Goal: Task Accomplishment & Management: Complete application form

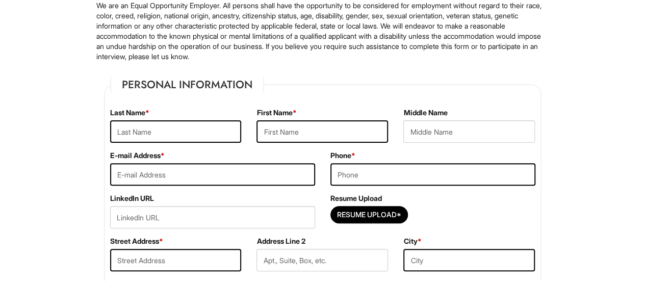
scroll to position [91, 0]
click at [167, 125] on input "text" at bounding box center [176, 132] width 132 height 22
type input "D"
type input "c"
type input "Charles"
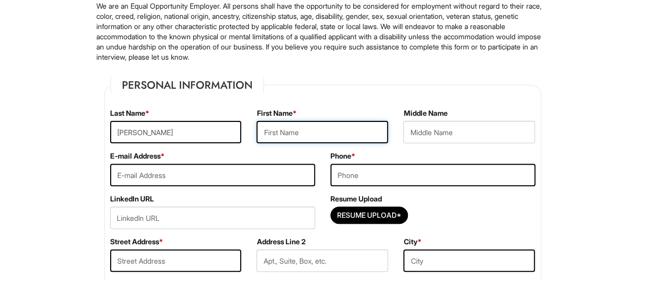
click at [274, 136] on input "text" at bounding box center [323, 132] width 132 height 22
type input "Daniella"
click at [262, 166] on input "email" at bounding box center [212, 175] width 205 height 22
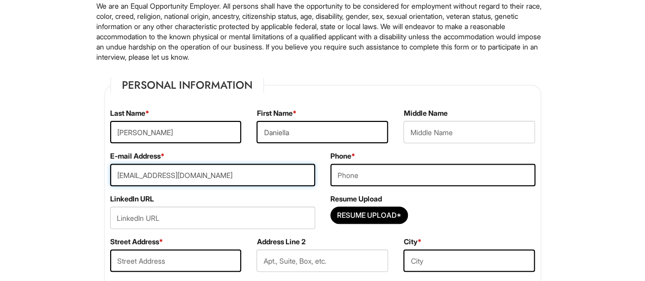
type input "cdaniella802@gmail.com"
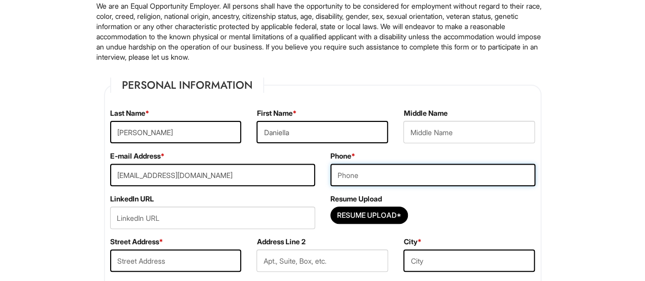
click at [365, 179] on input "tel" at bounding box center [432, 175] width 205 height 22
type input "9293406947"
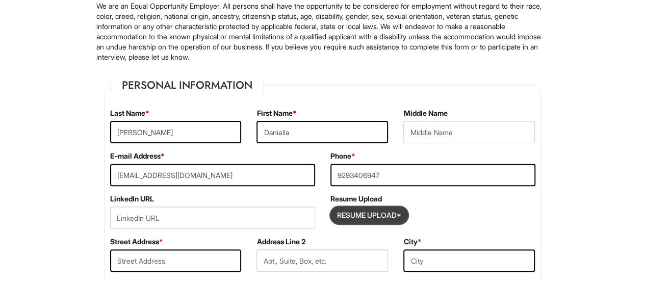
click at [379, 216] on input "Resume Upload*" at bounding box center [369, 215] width 76 height 16
type input "C:\fakepath\Daniella Charles Resume.docx"
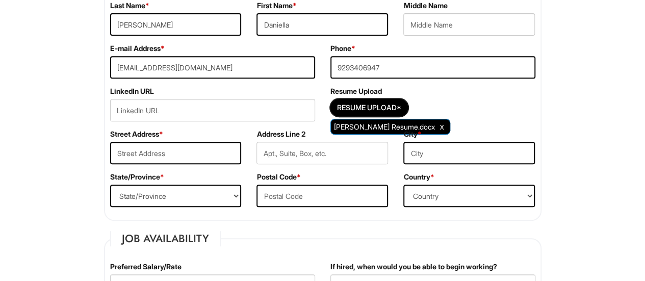
scroll to position [200, 0]
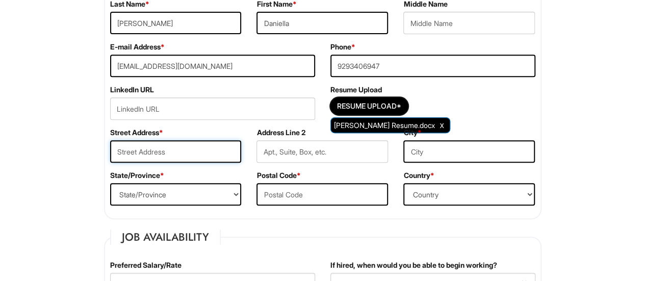
click at [219, 159] on input "text" at bounding box center [176, 151] width 132 height 22
type input "8964 214st"
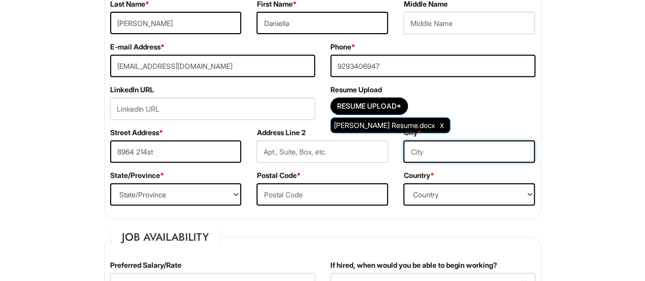
click at [412, 160] on input "text" at bounding box center [469, 151] width 132 height 22
type input "Queens Village"
click at [212, 187] on select "State/Province ALABAMA ALASKA ARIZONA ARKANSAS CALIFORNIA COLORADO CONNECTICUT …" at bounding box center [176, 194] width 132 height 22
select select "NY"
click at [110, 183] on select "State/Province ALABAMA ALASKA ARIZONA ARKANSAS CALIFORNIA COLORADO CONNECTICUT …" at bounding box center [176, 194] width 132 height 22
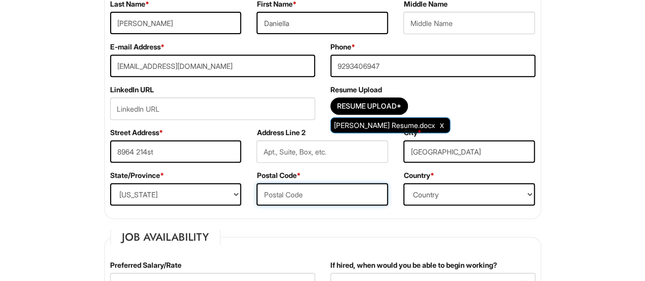
click at [300, 198] on input "text" at bounding box center [323, 194] width 132 height 22
type input "11427"
click at [446, 186] on select "Country Afghanistan Albania Algeria American Samoa Andorra Angola Anguilla Anta…" at bounding box center [469, 194] width 132 height 22
select select "United States of America"
click at [403, 183] on select "Country Afghanistan Albania Algeria American Samoa Andorra Angola Anguilla Anta…" at bounding box center [469, 194] width 132 height 22
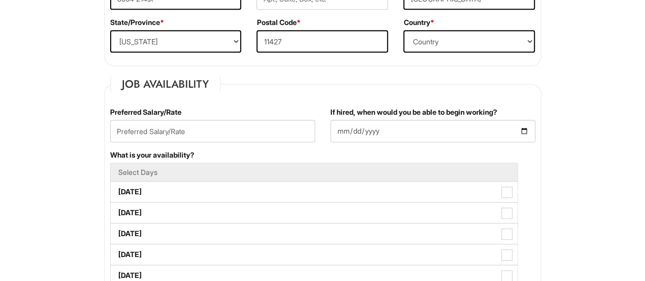
scroll to position [362, 0]
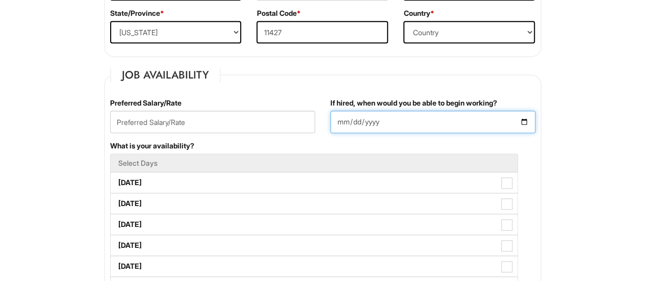
click at [522, 119] on input "If hired, when would you be able to begin working?" at bounding box center [432, 122] width 205 height 22
type input "2025-09-02"
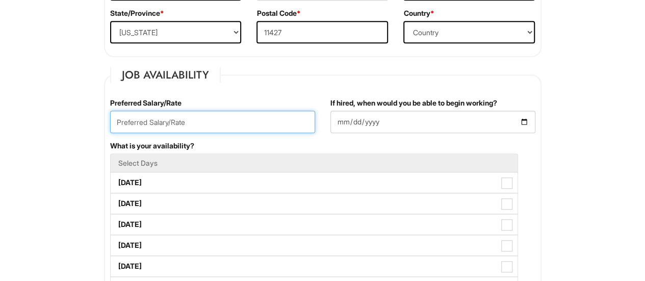
click at [253, 120] on input "text" at bounding box center [212, 122] width 205 height 22
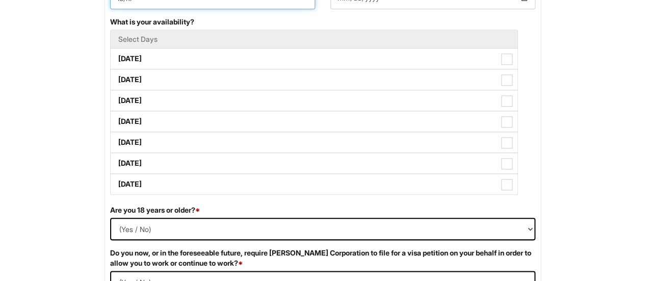
scroll to position [487, 0]
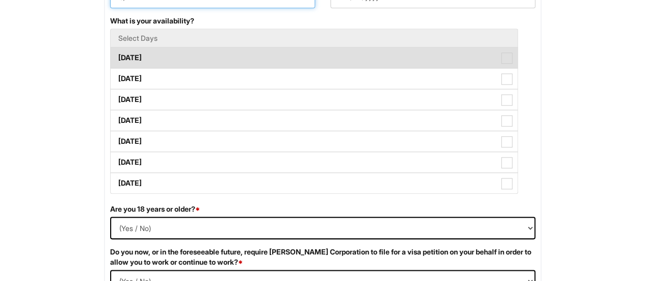
type input "18/hr"
click at [185, 63] on label "Monday" at bounding box center [314, 57] width 407 height 20
click at [117, 56] on Available_Monday "Monday" at bounding box center [114, 52] width 7 height 7
checkbox Available_Monday "true"
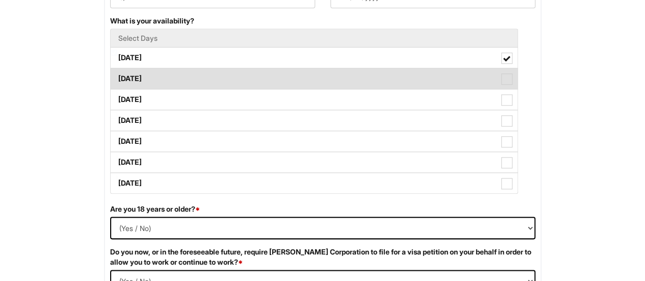
click at [183, 78] on label "Tuesday" at bounding box center [314, 78] width 407 height 20
click at [117, 77] on Available_Tuesday "Tuesday" at bounding box center [114, 73] width 7 height 7
checkbox Available_Tuesday "true"
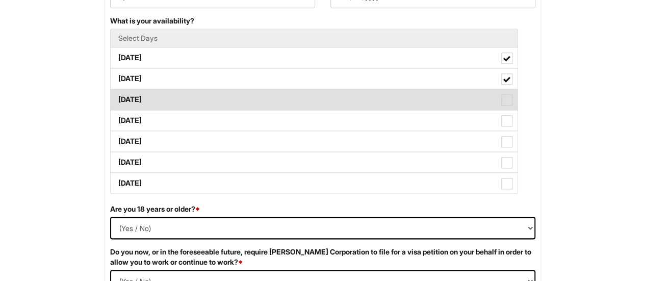
click at [187, 96] on label "Wednesday" at bounding box center [314, 99] width 407 height 20
click at [117, 96] on Available_Wednesday "Wednesday" at bounding box center [114, 94] width 7 height 7
checkbox Available_Wednesday "true"
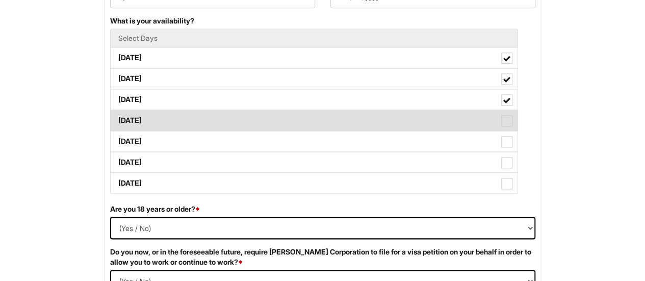
click at [199, 120] on label "Thursday" at bounding box center [314, 120] width 407 height 20
click at [117, 119] on Available_Thursday "Thursday" at bounding box center [114, 115] width 7 height 7
checkbox Available_Thursday "true"
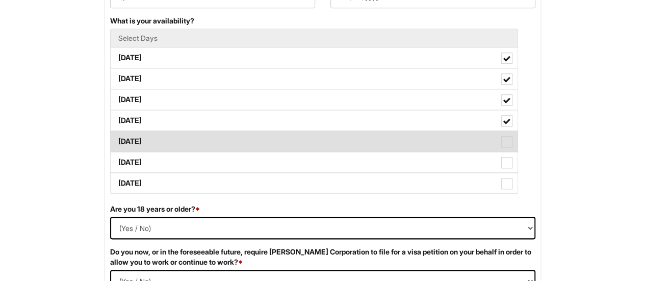
click at [205, 135] on label "Friday" at bounding box center [314, 141] width 407 height 20
click at [117, 135] on Available_Friday "Friday" at bounding box center [114, 136] width 7 height 7
checkbox Available_Friday "true"
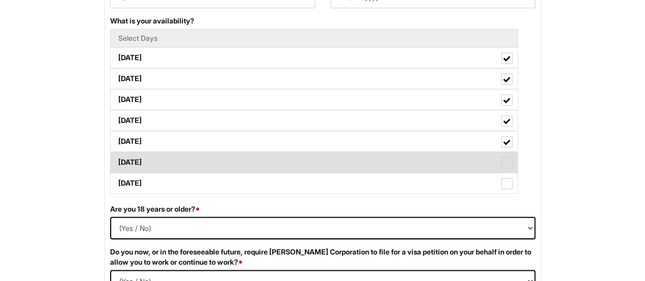
click at [211, 154] on label "Saturday" at bounding box center [314, 162] width 407 height 20
click at [117, 154] on Available_Saturday "Saturday" at bounding box center [114, 157] width 7 height 7
checkbox Available_Saturday "true"
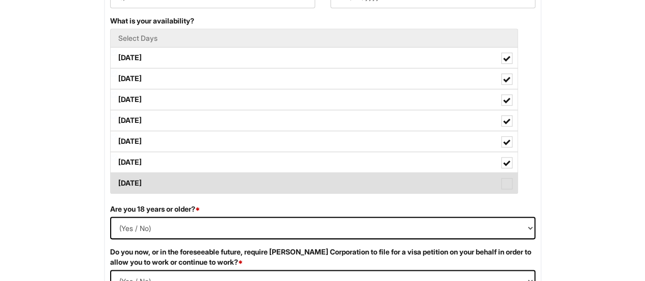
click at [222, 184] on label "Sunday" at bounding box center [314, 183] width 407 height 20
click at [117, 182] on Available_Sunday "Sunday" at bounding box center [114, 178] width 7 height 7
checkbox Available_Sunday "true"
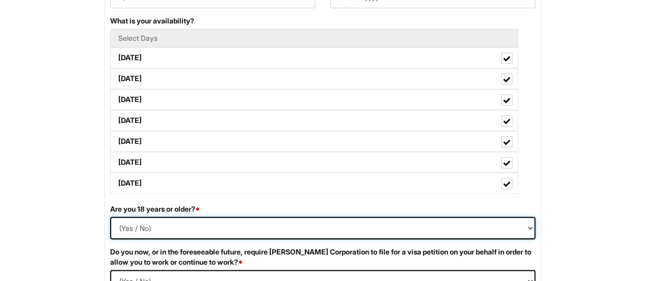
click at [127, 222] on select "(Yes / No) Yes No" at bounding box center [322, 228] width 425 height 22
select select "Yes"
click at [110, 217] on select "(Yes / No) Yes No" at bounding box center [322, 228] width 425 height 22
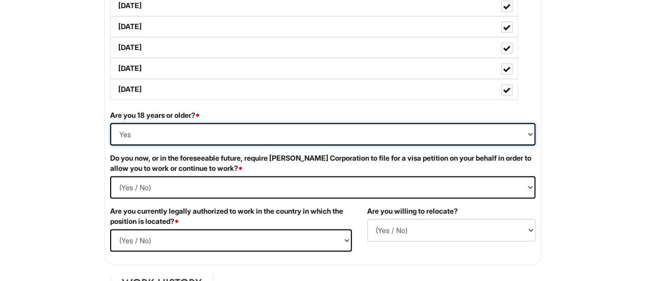
scroll to position [581, 0]
click at [170, 181] on Required "(Yes / No) Yes No" at bounding box center [322, 186] width 425 height 22
select Required "No"
click at [110, 175] on Required "(Yes / No) Yes No" at bounding box center [322, 186] width 425 height 22
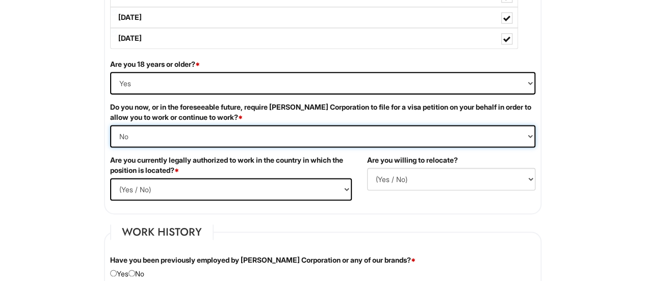
scroll to position [632, 0]
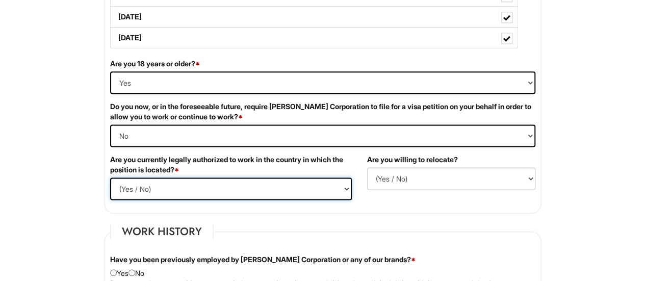
click at [193, 185] on select "(Yes / No) Yes No" at bounding box center [231, 188] width 242 height 22
select select "Yes"
click at [110, 177] on select "(Yes / No) Yes No" at bounding box center [231, 188] width 242 height 22
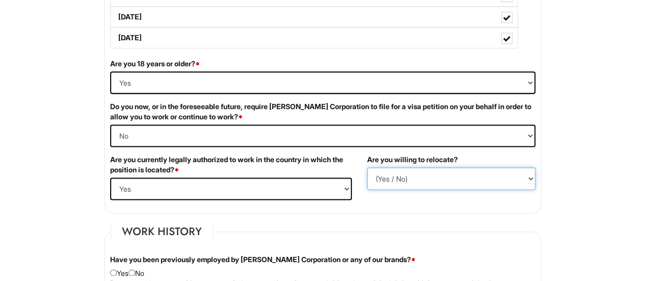
click at [381, 172] on select "(Yes / No) No Yes" at bounding box center [451, 178] width 168 height 22
select select "N"
click at [367, 167] on select "(Yes / No) No Yes" at bounding box center [451, 178] width 168 height 22
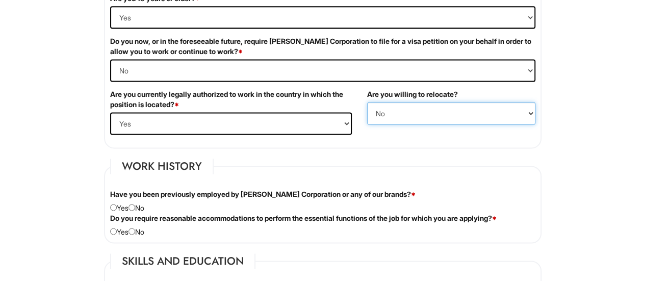
scroll to position [723, 0]
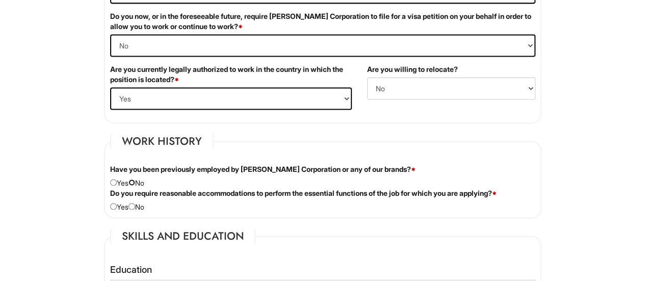
click at [135, 182] on input "radio" at bounding box center [132, 182] width 7 height 7
radio input "true"
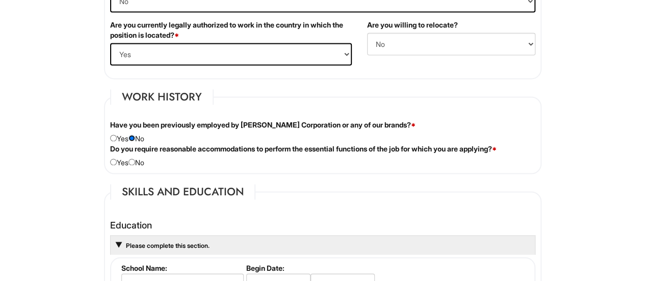
scroll to position [772, 0]
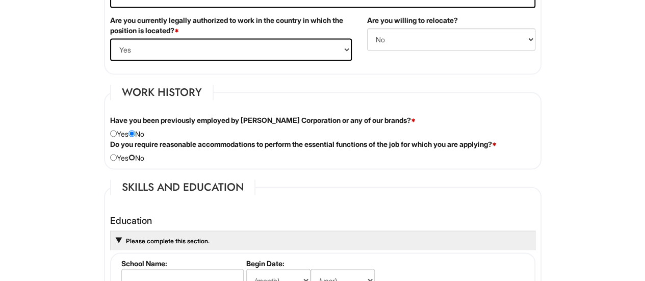
click at [135, 156] on input "radio" at bounding box center [132, 157] width 7 height 7
radio input "true"
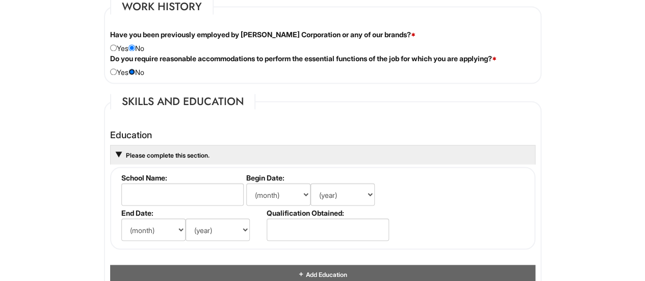
scroll to position [862, 0]
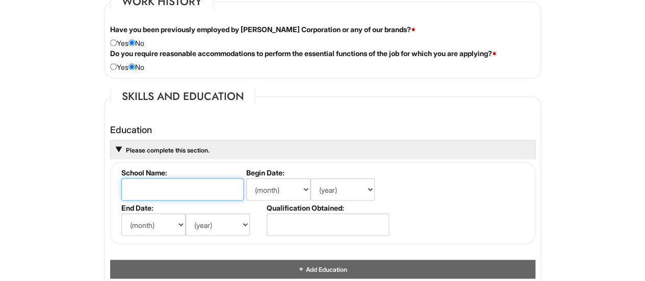
click at [188, 184] on input "text" at bounding box center [182, 189] width 122 height 22
click at [163, 154] on div "Please complete this section." at bounding box center [322, 149] width 425 height 19
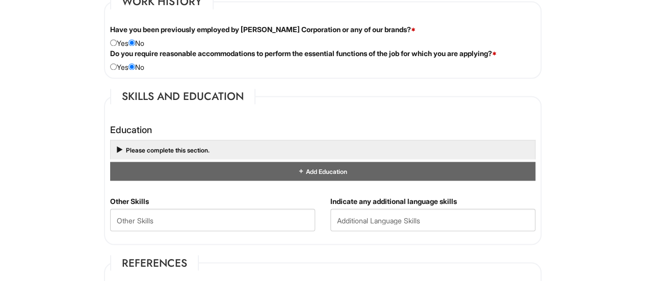
click at [163, 154] on div "Please complete this section." at bounding box center [322, 149] width 425 height 19
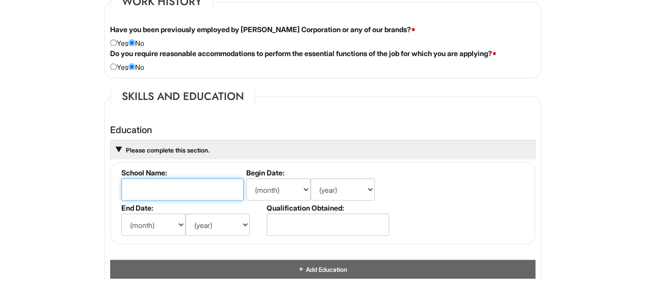
click at [185, 194] on input "text" at bounding box center [182, 189] width 122 height 22
type input "SUNY New Paltz"
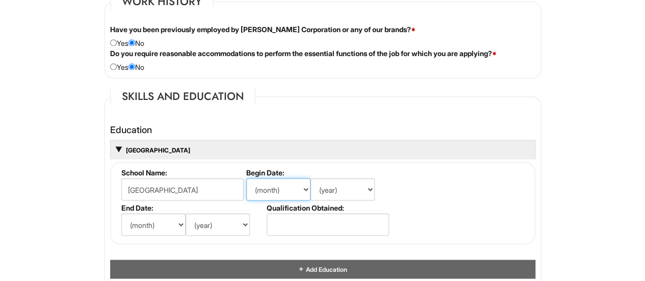
click at [270, 189] on select "(month) Jan Feb Mar Apr May Jun Jul Aug Sep Oct Nov Dec" at bounding box center [278, 189] width 64 height 22
click at [370, 162] on fieldset "School Name: SUNY New Paltz Begin Date: (month) Jan Feb Mar Apr May Jun Jul Aug…" at bounding box center [322, 203] width 425 height 83
click at [286, 180] on select "(month) Jan Feb Mar Apr May Jun Jul Aug Sep Oct Nov Dec" at bounding box center [278, 189] width 64 height 22
select select "8"
click at [246, 178] on select "(month) Jan Feb Mar Apr May Jun Jul Aug Sep Oct Nov Dec" at bounding box center [278, 189] width 64 height 22
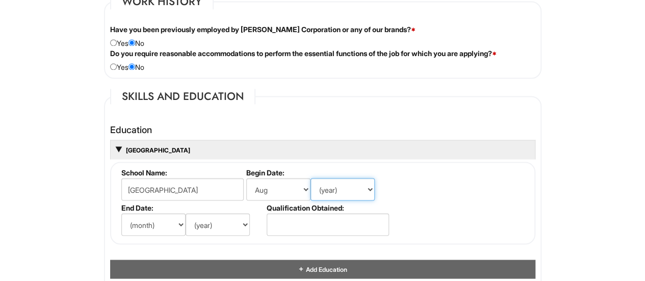
click at [347, 194] on select "(year) 2029 2028 2027 2026 2025 2024 2023 2022 2021 2020 2019 2018 2017 2016 20…" at bounding box center [343, 189] width 64 height 22
select select "2021"
click at [311, 178] on select "(year) 2029 2028 2027 2026 2025 2024 2023 2022 2021 2020 2019 2018 2017 2016 20…" at bounding box center [343, 189] width 64 height 22
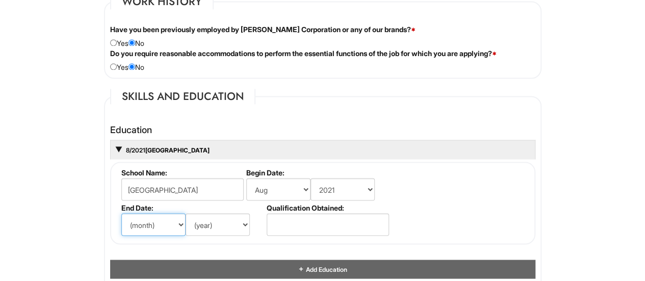
click at [172, 222] on select "(month) Jan Feb Mar Apr May Jun Jul Aug Sep Oct Nov Dec" at bounding box center [153, 224] width 64 height 22
select select "5"
click at [121, 213] on select "(month) Jan Feb Mar Apr May Jun Jul Aug Sep Oct Nov Dec" at bounding box center [153, 224] width 64 height 22
click at [212, 223] on select "(year) 2029 2028 2027 2026 2025 2024 2023 2022 2021 2020 2019 2018 2017 2016 20…" at bounding box center [218, 224] width 64 height 22
select select "2025"
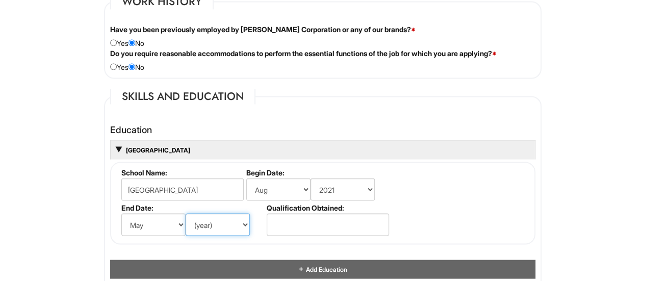
click at [186, 213] on select "(year) 2029 2028 2027 2026 2025 2024 2023 2022 2021 2020 2019 2018 2017 2016 20…" at bounding box center [218, 224] width 64 height 22
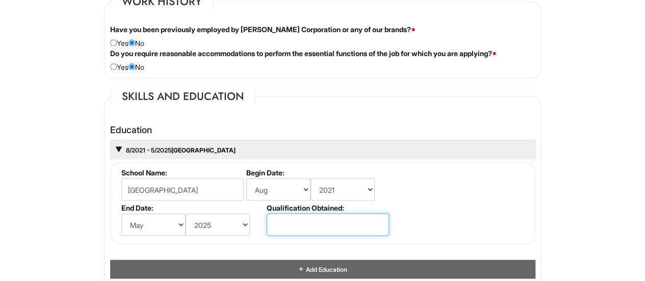
click at [315, 218] on input "text" at bounding box center [328, 224] width 122 height 22
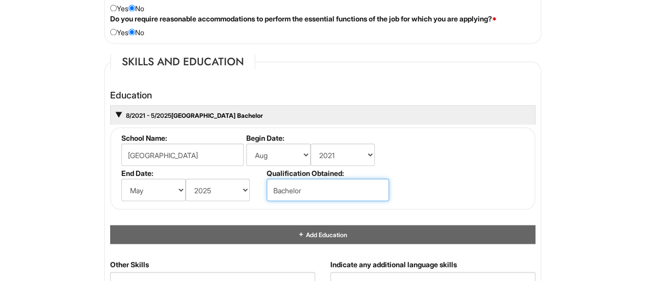
scroll to position [899, 0]
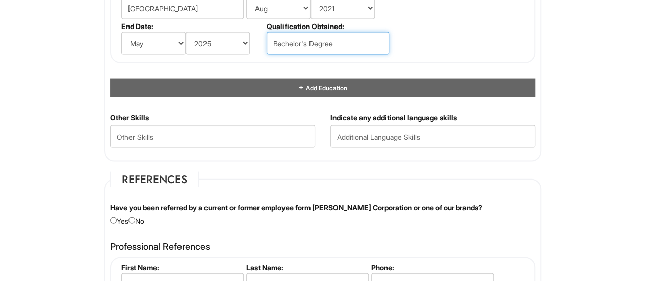
type input "Bachelor's Degree"
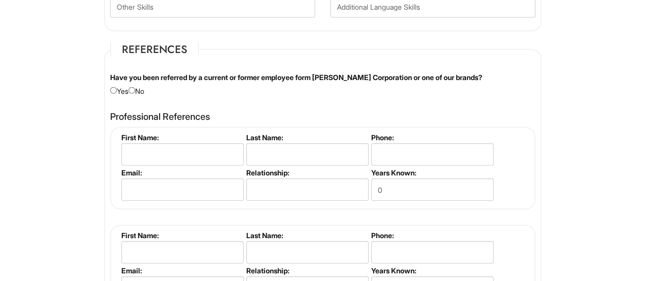
scroll to position [1174, 0]
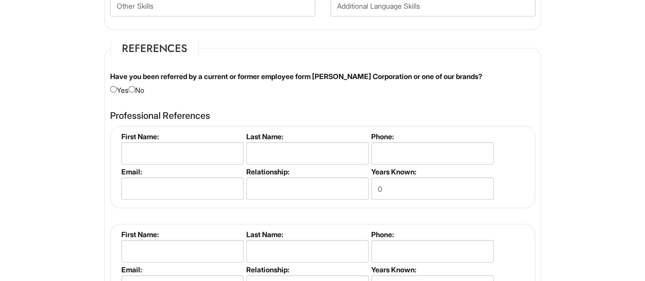
click at [140, 89] on div "Have you been referred by a current or former employee form Giorgio Armani Corp…" at bounding box center [323, 83] width 441 height 24
click at [135, 86] on input "radio" at bounding box center [132, 89] width 7 height 7
radio input "true"
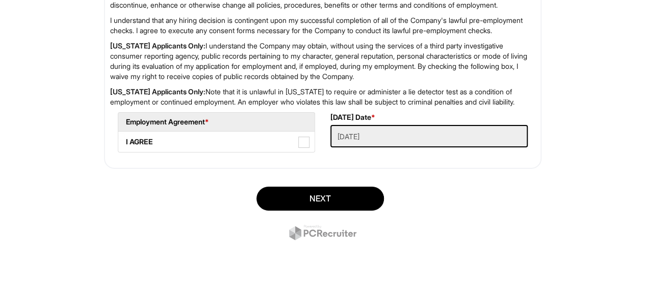
scroll to position [1717, 0]
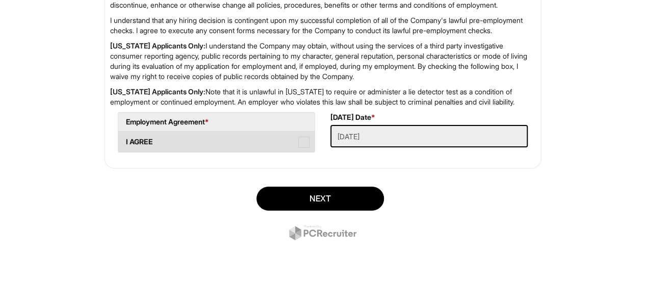
click at [304, 148] on span at bounding box center [303, 142] width 11 height 11
click at [125, 140] on AGREE "I AGREE" at bounding box center [121, 137] width 7 height 7
checkbox AGREE "true"
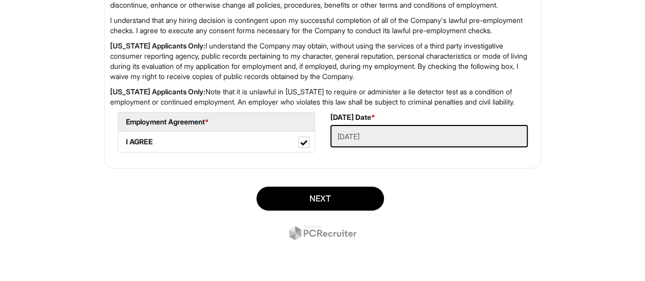
click at [333, 215] on div "Next" at bounding box center [322, 214] width 453 height 71
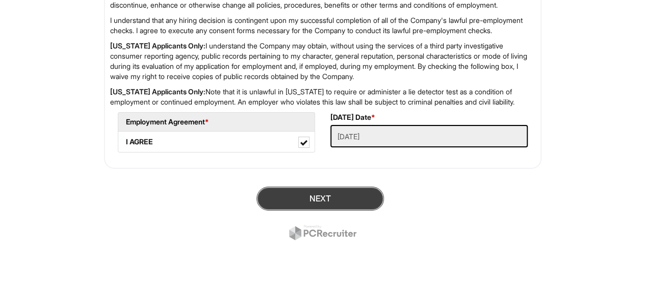
click at [339, 211] on button "Next" at bounding box center [320, 199] width 127 height 24
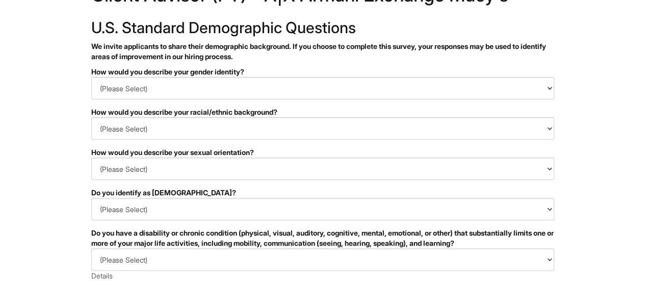
scroll to position [47, 0]
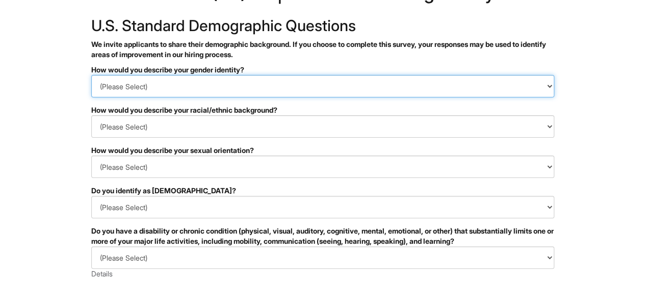
click at [327, 81] on select "(Please Select) Man Woman [DEMOGRAPHIC_DATA] I prefer to self-describe I don't …" at bounding box center [322, 86] width 463 height 22
select select "Woman"
click at [91, 75] on select "(Please Select) Man Woman [DEMOGRAPHIC_DATA] I prefer to self-describe I don't …" at bounding box center [322, 86] width 463 height 22
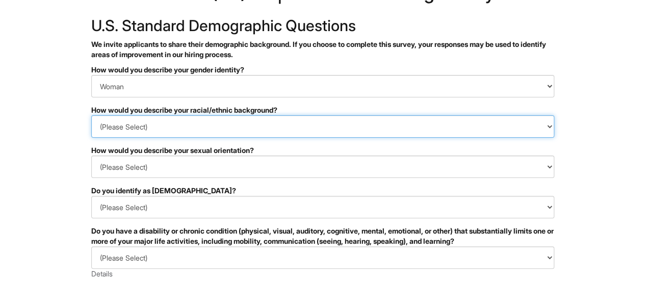
click at [278, 130] on select "(Please Select) [DEMOGRAPHIC_DATA] or of [DEMOGRAPHIC_DATA] descent [DEMOGRAPHI…" at bounding box center [322, 126] width 463 height 22
select select "Black or of [DEMOGRAPHIC_DATA] descent"
click at [91, 115] on select "(Please Select) [DEMOGRAPHIC_DATA] or of [DEMOGRAPHIC_DATA] descent [DEMOGRAPHI…" at bounding box center [322, 126] width 463 height 22
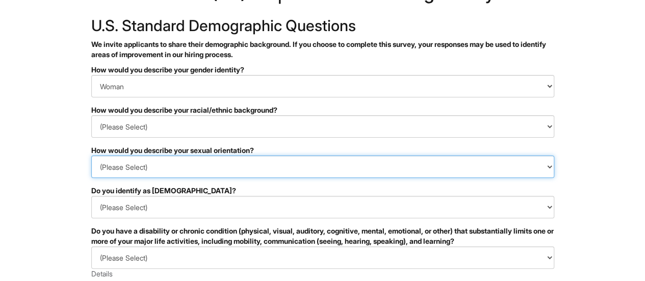
click at [230, 168] on select "(Please Select) [DEMOGRAPHIC_DATA] [DEMOGRAPHIC_DATA] and/or [DEMOGRAPHIC_DATA]…" at bounding box center [322, 167] width 463 height 22
select select "[DEMOGRAPHIC_DATA]"
click at [91, 156] on select "(Please Select) [DEMOGRAPHIC_DATA] [DEMOGRAPHIC_DATA] and/or [DEMOGRAPHIC_DATA]…" at bounding box center [322, 167] width 463 height 22
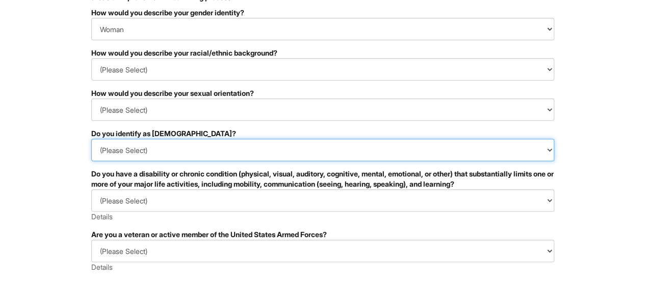
click at [241, 148] on select "(Please Select) Yes No I prefer to self-describe I don't wish to answer" at bounding box center [322, 150] width 463 height 22
select select "No"
click at [91, 139] on select "(Please Select) Yes No I prefer to self-describe I don't wish to answer" at bounding box center [322, 150] width 463 height 22
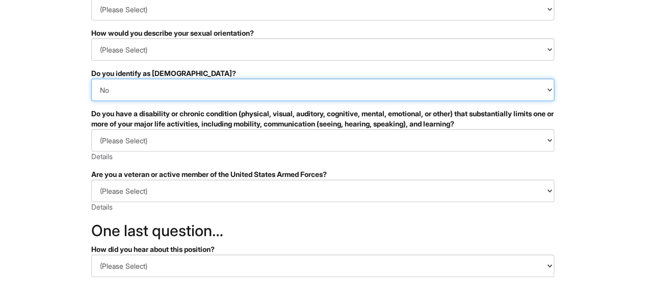
scroll to position [168, 0]
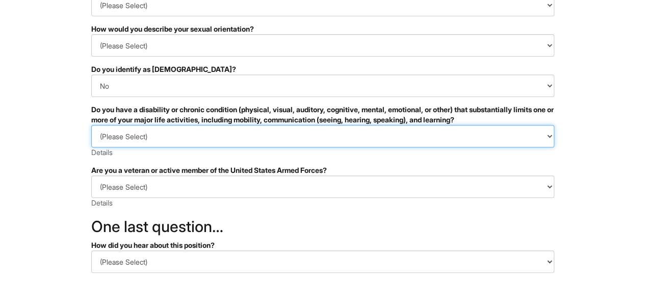
click at [252, 144] on select "(Please Select) YES, I HAVE A DISABILITY (or previously had a disability) NO, I…" at bounding box center [322, 136] width 463 height 22
select select "NO, I DON'T HAVE A DISABILITY"
click at [91, 125] on select "(Please Select) YES, I HAVE A DISABILITY (or previously had a disability) NO, I…" at bounding box center [322, 136] width 463 height 22
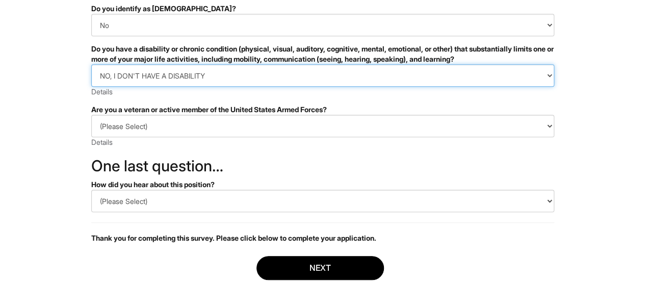
scroll to position [232, 0]
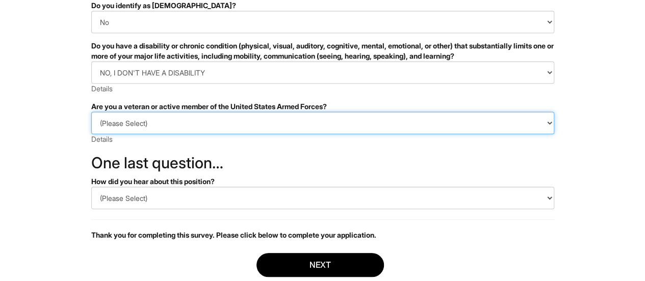
click at [247, 133] on select "(Please Select) I IDENTIFY AS ONE OR MORE OF THE CLASSIFICATIONS OF PROTECTED V…" at bounding box center [322, 123] width 463 height 22
select select "I AM NOT A PROTECTED VETERAN"
click at [91, 112] on select "(Please Select) I IDENTIFY AS ONE OR MORE OF THE CLASSIFICATIONS OF PROTECTED V…" at bounding box center [322, 123] width 463 height 22
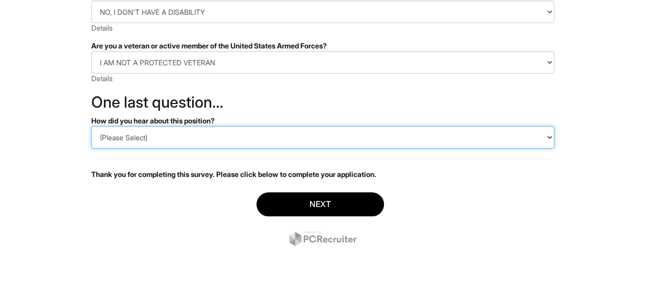
click at [231, 129] on select "(Please Select) CareerBuilder Indeed LinkedIn Monster Referral Other" at bounding box center [322, 137] width 463 height 22
click at [91, 126] on select "(Please Select) CareerBuilder Indeed LinkedIn Monster Referral Other" at bounding box center [322, 137] width 463 height 22
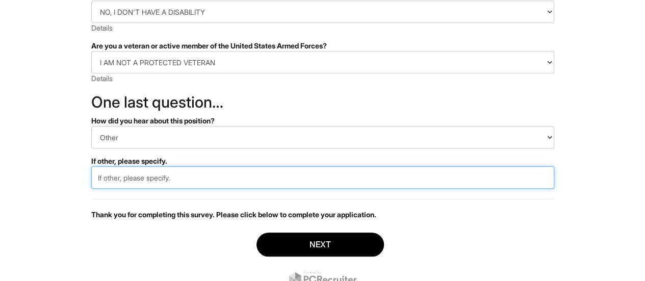
click at [170, 184] on input "text" at bounding box center [322, 177] width 463 height 22
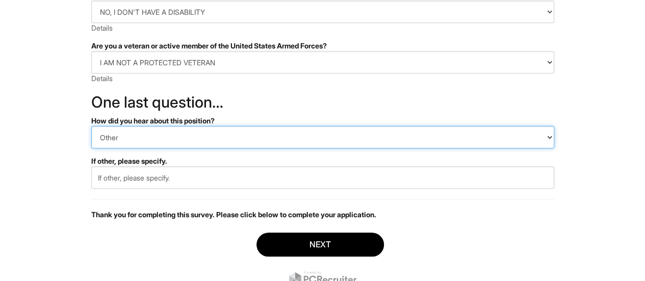
click at [192, 142] on select "(Please Select) CareerBuilder Indeed LinkedIn Monster Referral Other" at bounding box center [322, 137] width 463 height 22
select select "Indeed"
click at [91, 126] on select "(Please Select) CareerBuilder Indeed LinkedIn Monster Referral Other" at bounding box center [322, 137] width 463 height 22
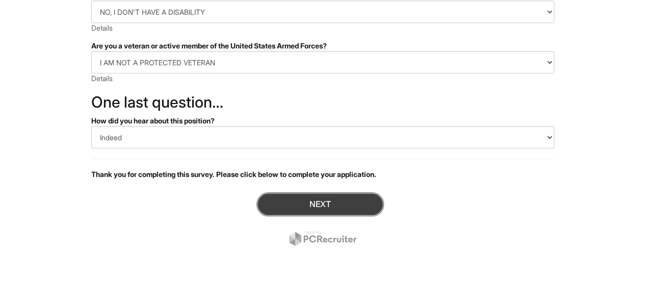
click at [323, 206] on button "Next" at bounding box center [320, 204] width 127 height 24
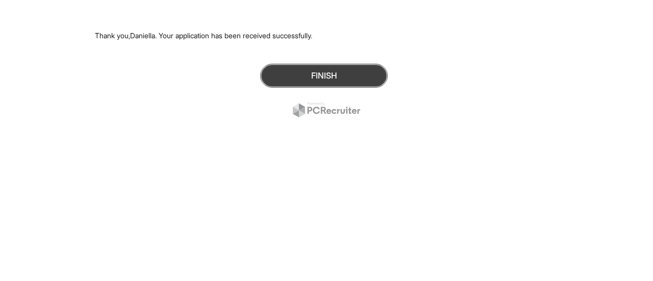
click at [359, 68] on button "Finish" at bounding box center [323, 76] width 127 height 24
